Goal: Navigation & Orientation: Find specific page/section

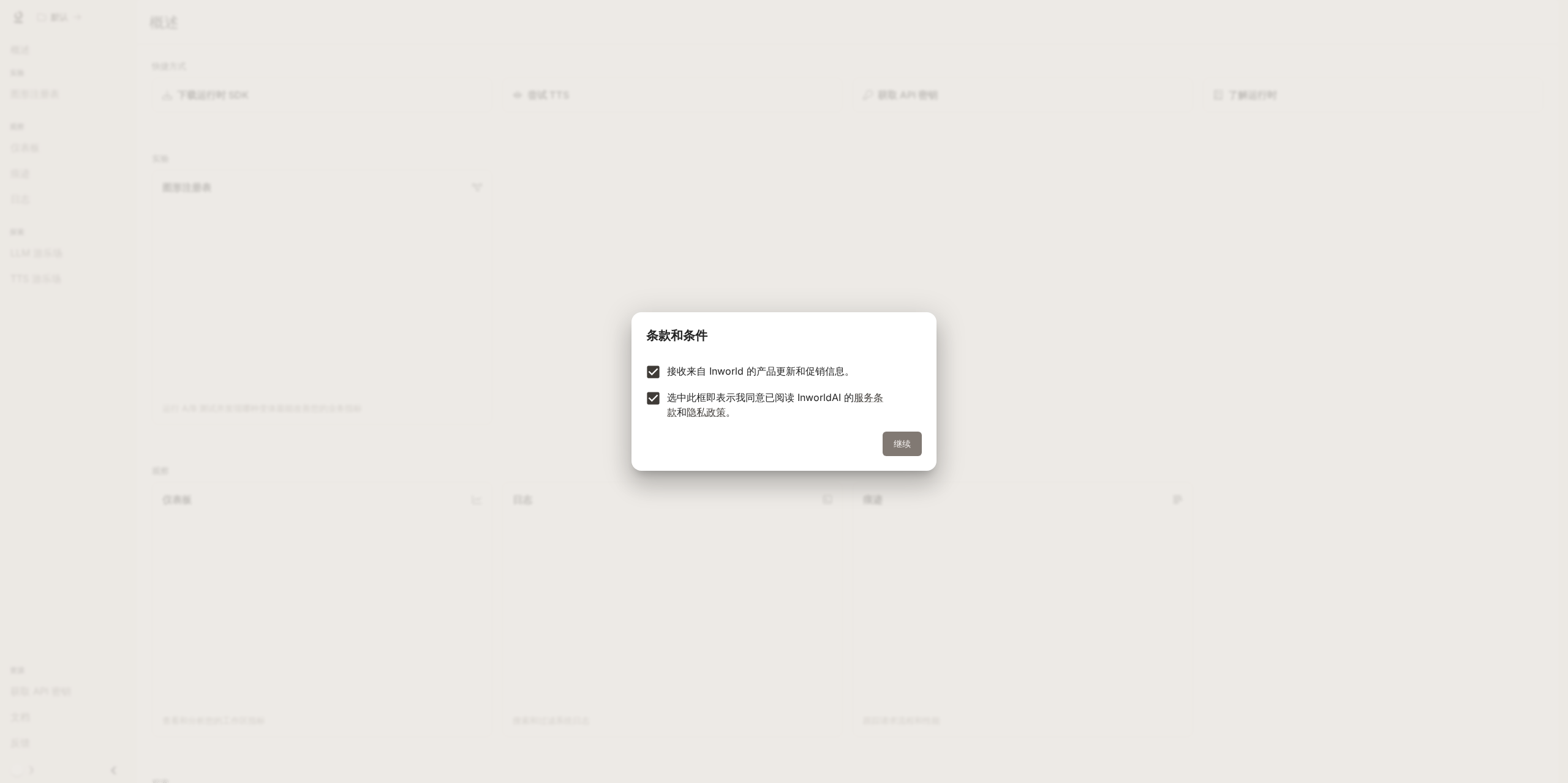
click at [893, 448] on button "继续" at bounding box center [902, 444] width 39 height 24
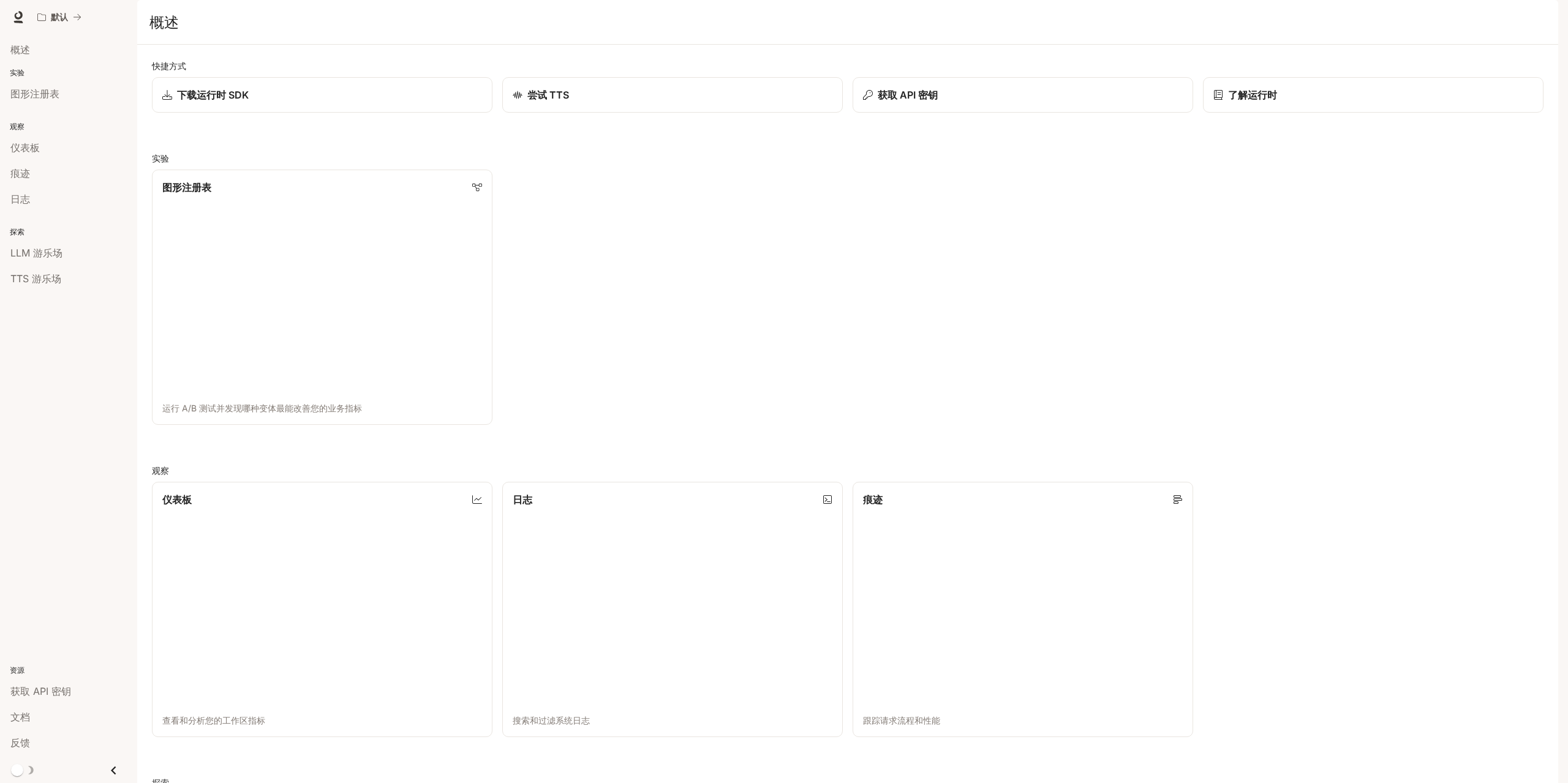
click at [43, 76] on p "实验" at bounding box center [69, 73] width 137 height 11
click at [35, 66] on div "实验 图形注册表" at bounding box center [69, 86] width 137 height 44
click at [28, 48] on font "概述" at bounding box center [20, 50] width 20 height 13
click at [32, 92] on font "图形注册表" at bounding box center [35, 94] width 49 height 13
